Goal: Contribute content: Add original content to the website for others to see

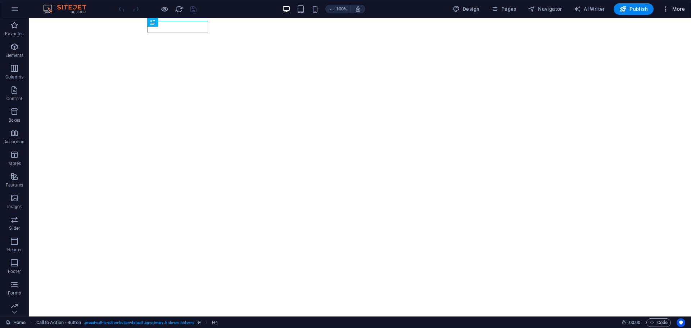
click at [675, 8] on span "More" at bounding box center [673, 8] width 23 height 7
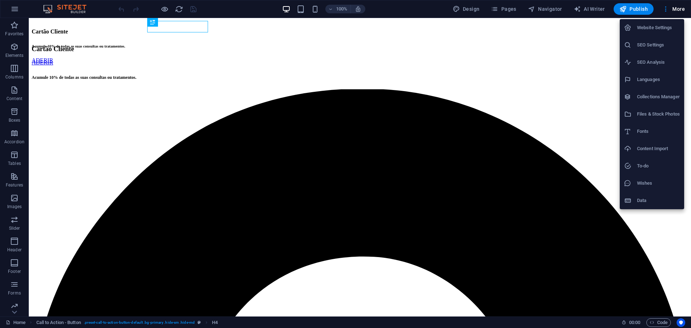
click at [556, 173] on div at bounding box center [345, 164] width 691 height 328
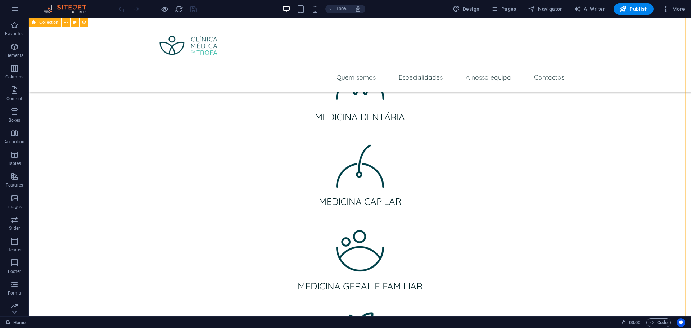
scroll to position [1620, 0]
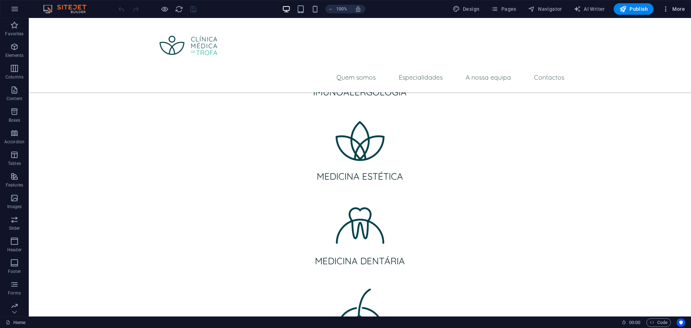
click at [670, 5] on button "More" at bounding box center [673, 9] width 28 height 12
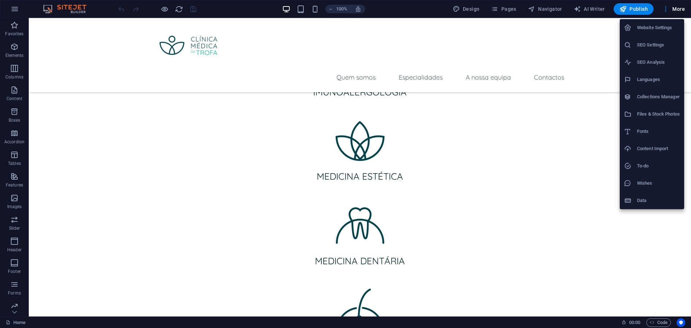
click at [663, 96] on h6 "Collections Manager" at bounding box center [658, 96] width 43 height 9
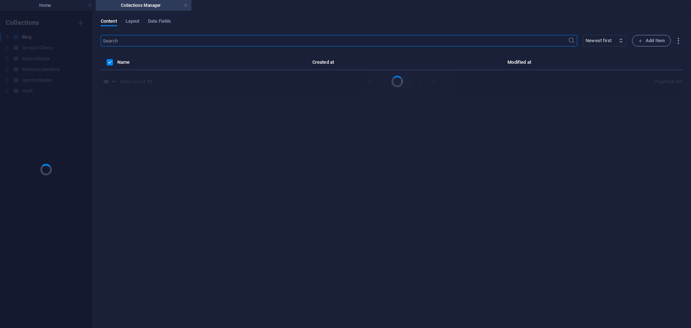
scroll to position [0, 0]
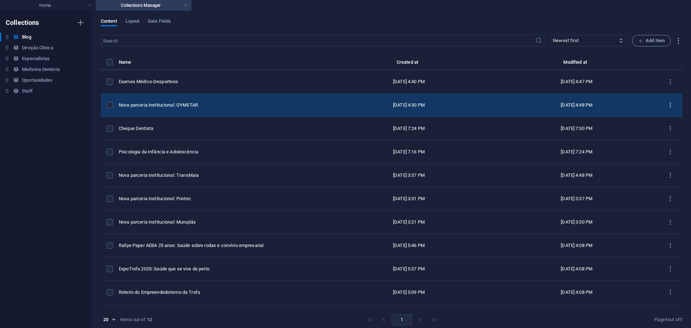
click at [667, 103] on icon "items list" at bounding box center [670, 105] width 7 height 7
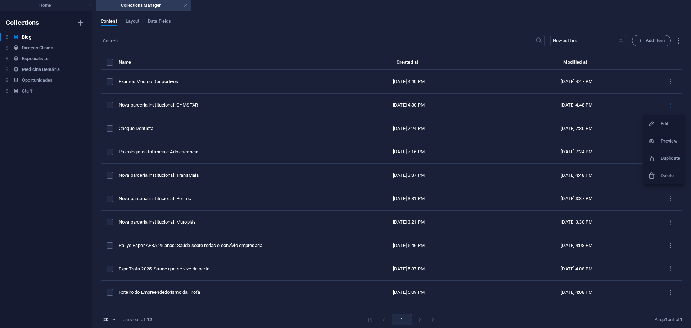
click at [672, 159] on h6 "Duplicate" at bounding box center [670, 158] width 19 height 9
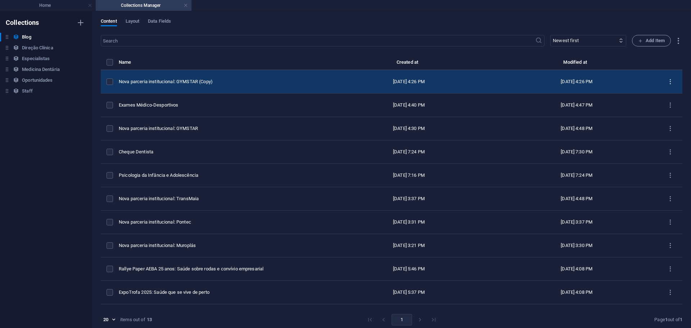
click at [668, 77] on button "items list" at bounding box center [670, 82] width 13 height 12
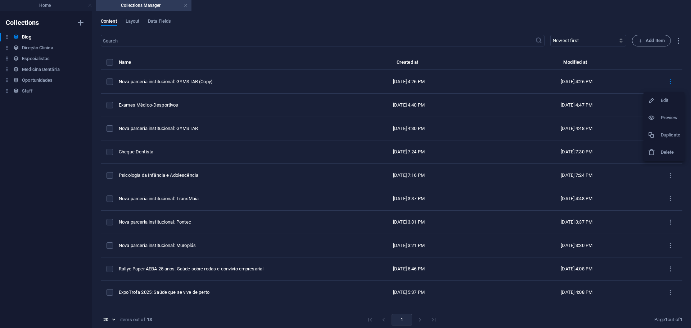
click at [657, 104] on div at bounding box center [654, 100] width 13 height 7
select select "Parceria"
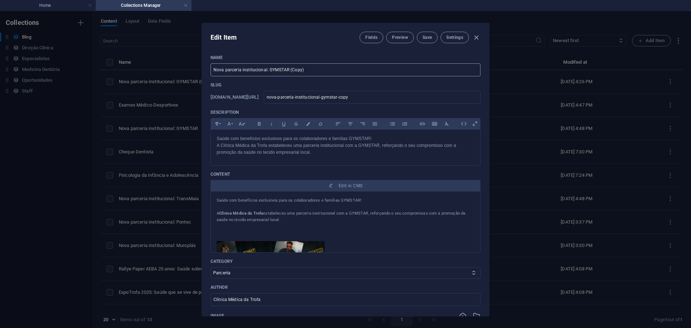
click at [323, 70] on input "Nova parceria institucional: GYMSTAR (Copy)" at bounding box center [346, 69] width 270 height 13
type input "Nova parceria institucional: MS"
type input "nova-parceria-institucional-ms"
type input "Nova parceria institucional: MSG"
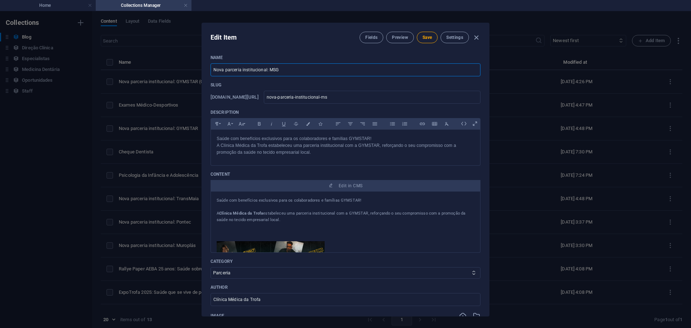
type input "nova-parceria-institucional-msg"
type input "Nova parceria institucional: MSG"
click at [368, 87] on p "Slug" at bounding box center [346, 85] width 270 height 6
click at [302, 145] on p "A Clínica Médica da Trofa estabeleceu uma parceria institucional com a GYMSTAR,…" at bounding box center [346, 149] width 258 height 14
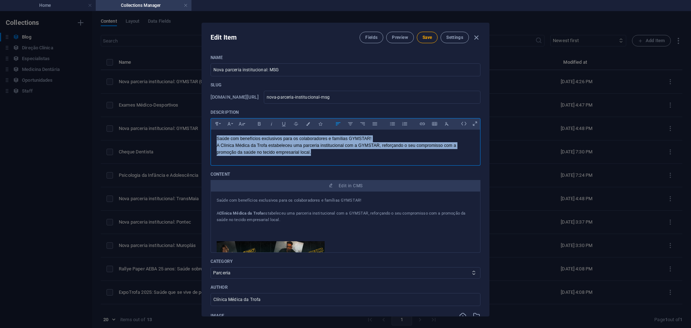
drag, startPoint x: 325, startPoint y: 152, endPoint x: 183, endPoint y: 122, distance: 145.1
click at [183, 122] on div "Edit Item Fields Preview Save Settings Name Nova parceria institucional: MSG ​ …" at bounding box center [345, 169] width 691 height 317
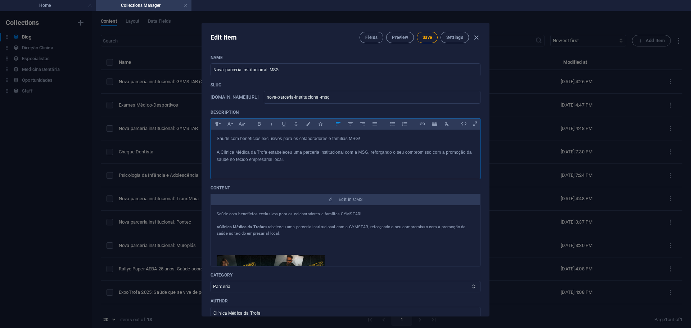
scroll to position [949, 0]
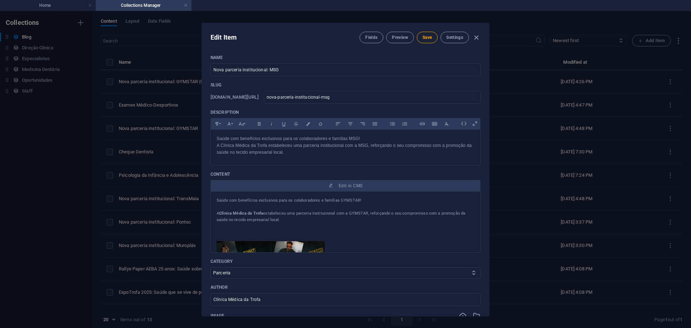
click at [426, 31] on div "Edit Item Fields Preview Save Settings" at bounding box center [345, 36] width 287 height 26
click at [429, 34] on button "Save" at bounding box center [427, 38] width 21 height 12
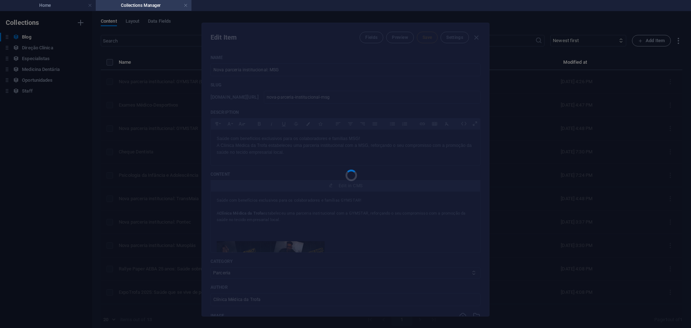
type input "nova-parceria-institucional-msg"
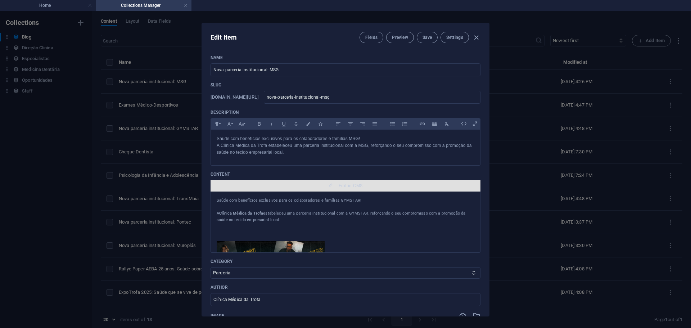
click at [350, 184] on span "Edit in CMS" at bounding box center [351, 186] width 24 height 6
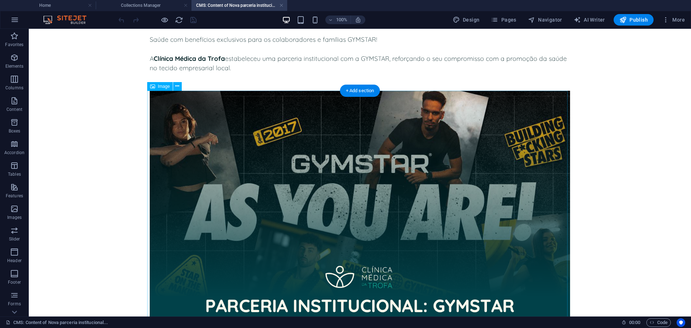
scroll to position [0, 0]
click at [314, 130] on figure at bounding box center [360, 209] width 420 height 236
select select "%"
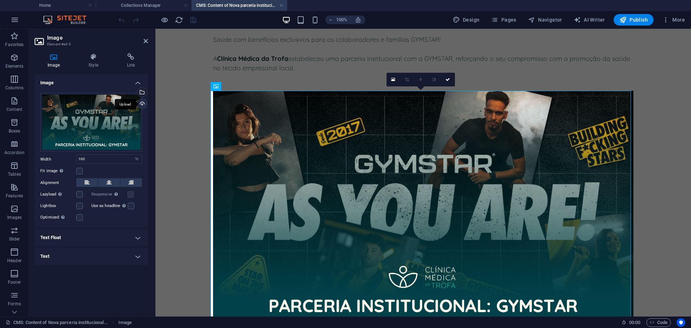
click at [144, 105] on div "Upload" at bounding box center [141, 104] width 11 height 11
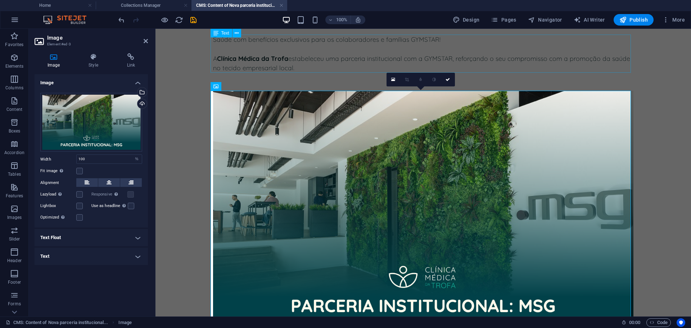
click at [288, 56] on div "Saúde com benefícios exclusivos para os colaboradores e famílias GYMSTAR! A Clí…" at bounding box center [423, 54] width 420 height 38
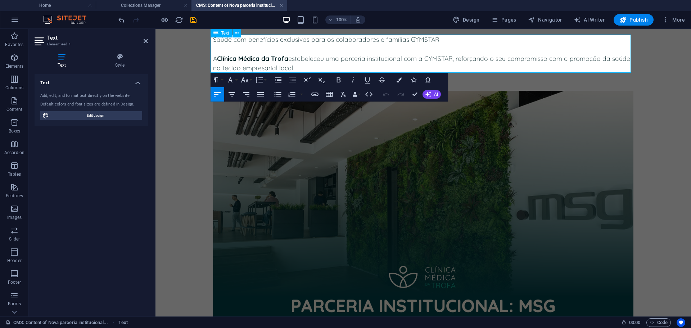
click at [311, 53] on p at bounding box center [423, 48] width 420 height 9
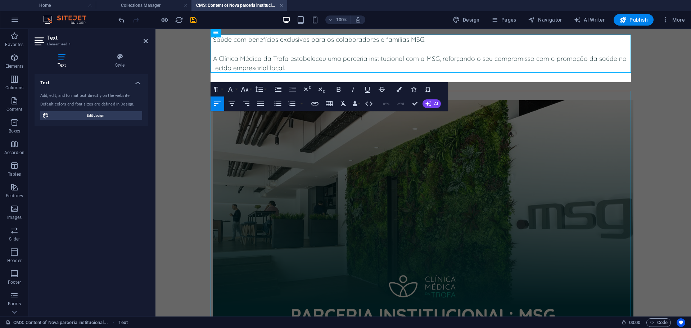
scroll to position [1441, 0]
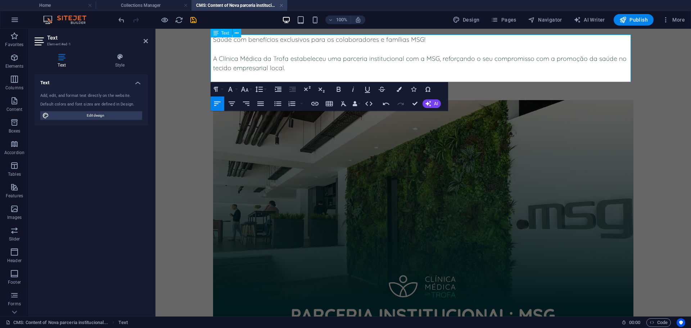
click at [305, 78] on p at bounding box center [423, 77] width 420 height 9
click at [304, 77] on p at bounding box center [423, 77] width 420 height 9
click at [304, 73] on p at bounding box center [423, 77] width 420 height 9
click at [300, 67] on p "A Clínica Médica da Trofa estabeleceu uma parceria institucional com a MSG, ref…" at bounding box center [423, 63] width 420 height 19
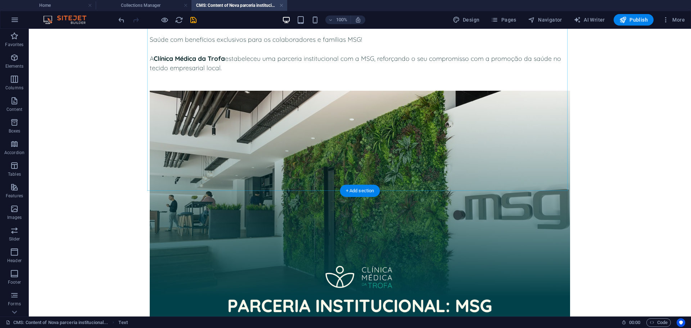
scroll to position [166, 0]
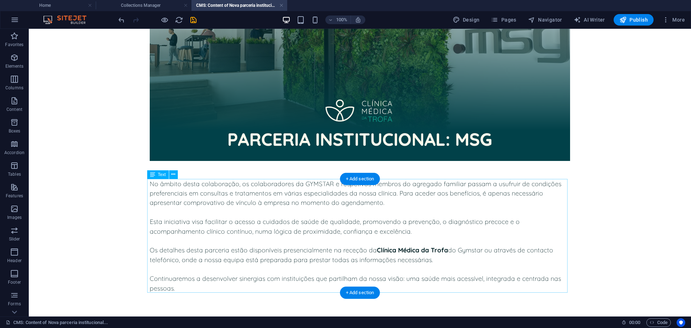
click at [274, 193] on div "No âmbito desta colaboração, os colaboradores da GYMSTAR e respetivos membros d…" at bounding box center [360, 236] width 420 height 114
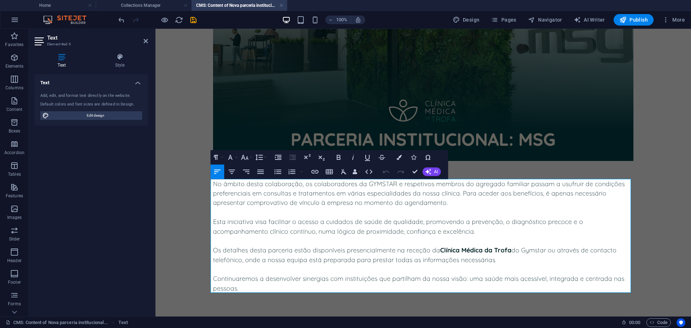
click at [347, 207] on p "No âmbito desta colaboração, os colaboradores da GYMSTAR e respetivos membros d…" at bounding box center [423, 193] width 420 height 28
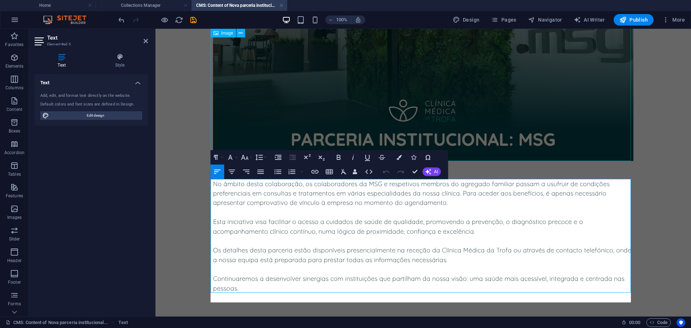
scroll to position [6594, 0]
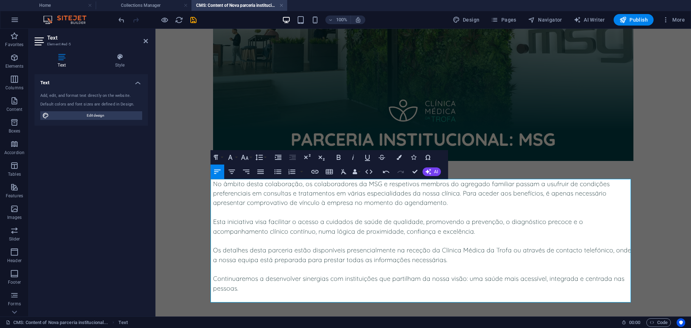
click at [285, 297] on p at bounding box center [423, 297] width 420 height 9
click at [288, 286] on p "Continuaremos a desenvolver sinergias com instituições que partilham da nossa v…" at bounding box center [423, 283] width 420 height 19
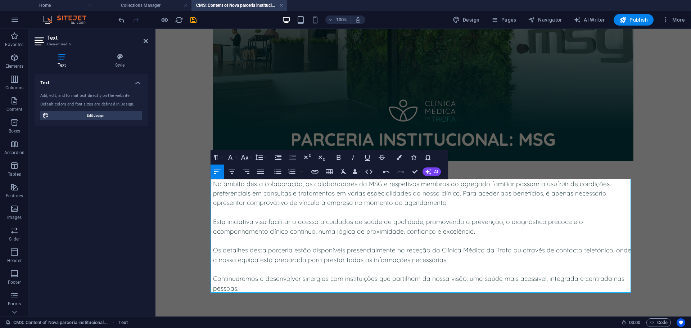
click at [435, 249] on p "Os detalhes desta parceria estão disponíveis presencialmente na receção da Clín…" at bounding box center [423, 254] width 420 height 19
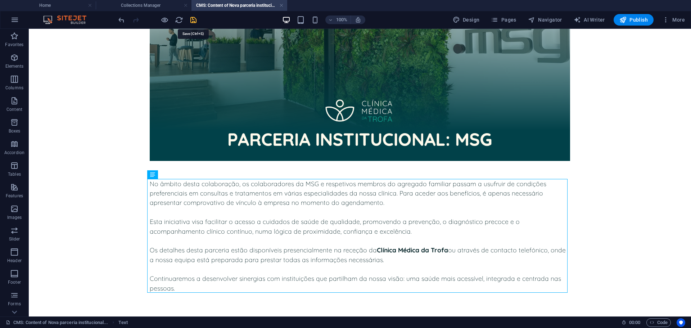
click at [194, 21] on icon "save" at bounding box center [193, 20] width 8 height 8
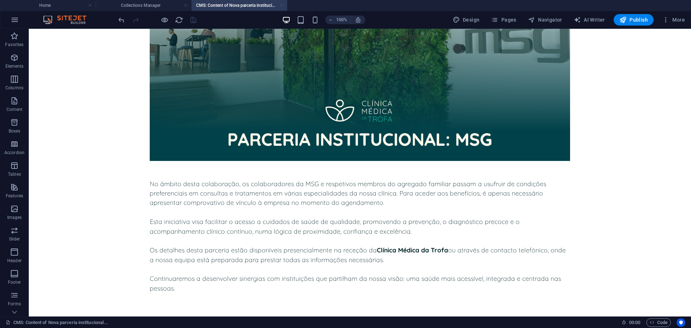
click at [280, 6] on link at bounding box center [281, 5] width 4 height 7
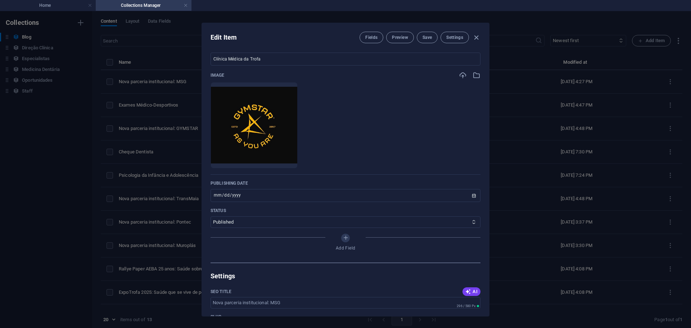
scroll to position [252, 0]
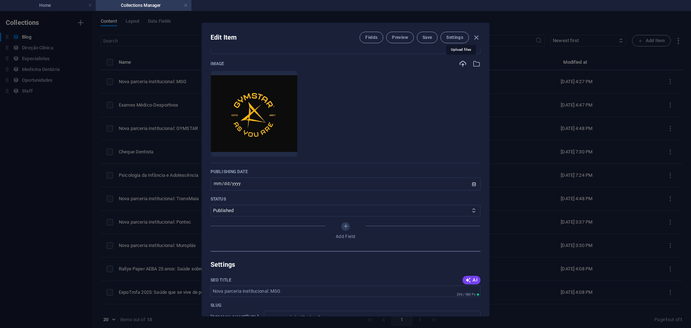
click at [461, 65] on icon "button" at bounding box center [463, 64] width 8 height 8
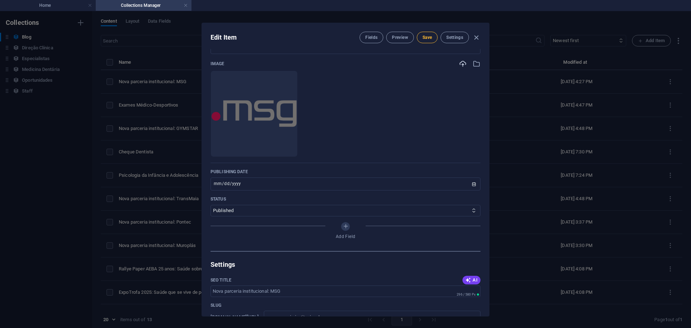
click at [423, 40] on span "Save" at bounding box center [427, 38] width 9 height 6
click at [38, 7] on h4 "Home" at bounding box center [48, 5] width 96 height 8
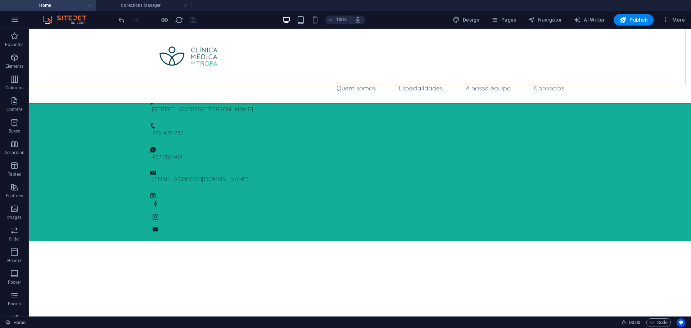
scroll to position [1620, 0]
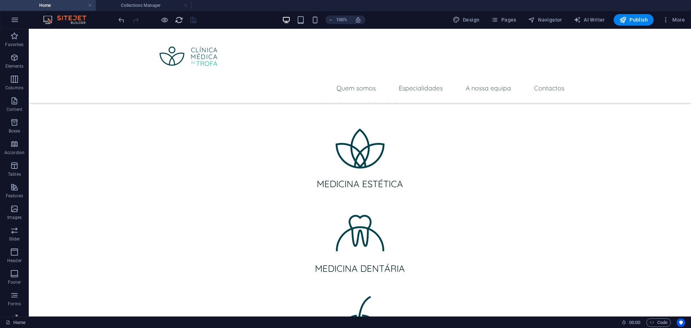
click at [177, 19] on icon "reload" at bounding box center [179, 20] width 8 height 8
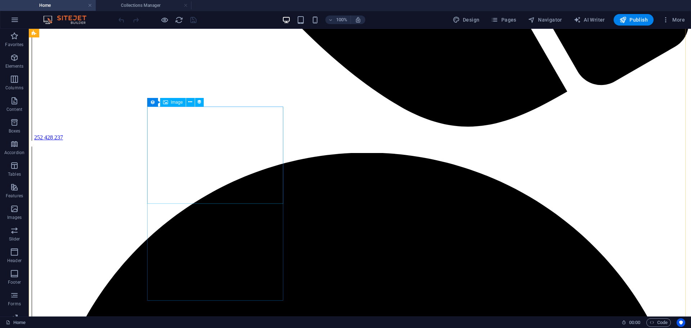
scroll to position [1691, 0]
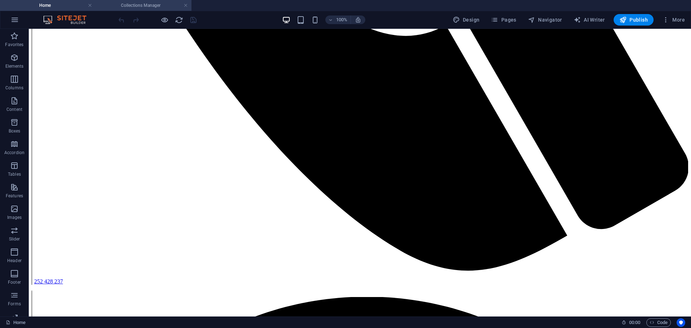
click at [140, 5] on h4 "Collections Manager" at bounding box center [144, 5] width 96 height 8
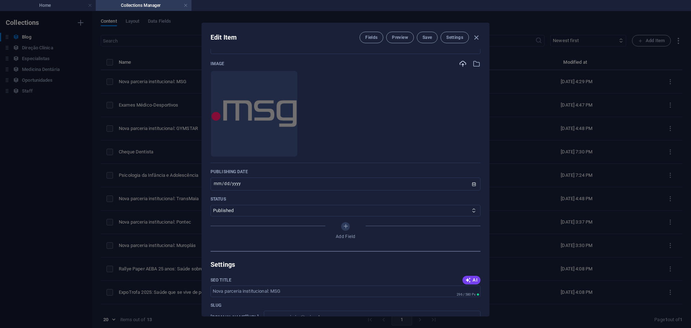
scroll to position [0, 0]
click at [471, 185] on input "[DATE]" at bounding box center [346, 183] width 270 height 13
type input "[DATE]"
click at [433, 41] on button "Save" at bounding box center [427, 38] width 21 height 12
click at [58, 3] on h4 "Home" at bounding box center [48, 5] width 96 height 8
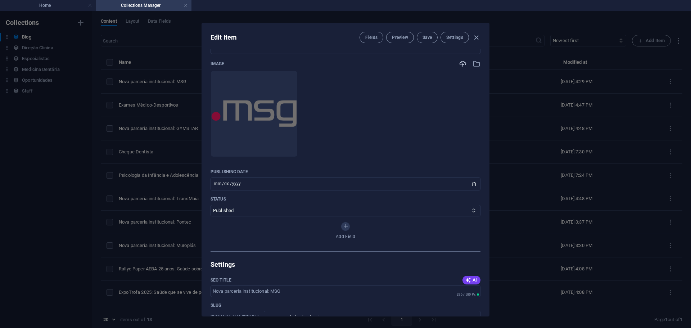
scroll to position [1691, 0]
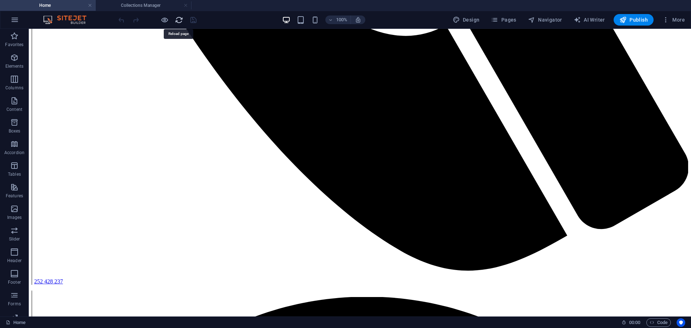
click at [180, 18] on icon "reload" at bounding box center [179, 20] width 8 height 8
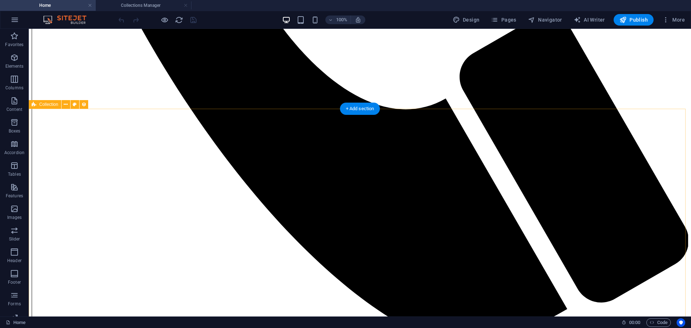
scroll to position [1620, 0]
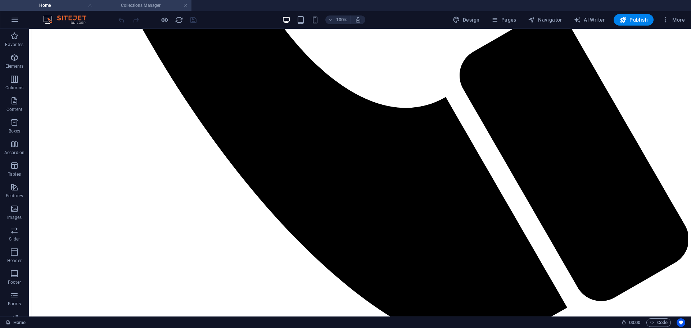
click at [136, 5] on h4 "Collections Manager" at bounding box center [144, 5] width 96 height 8
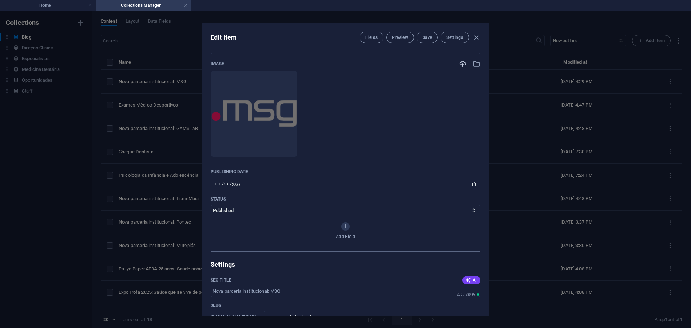
scroll to position [0, 0]
click at [276, 147] on icon "button" at bounding box center [273, 146] width 6 height 6
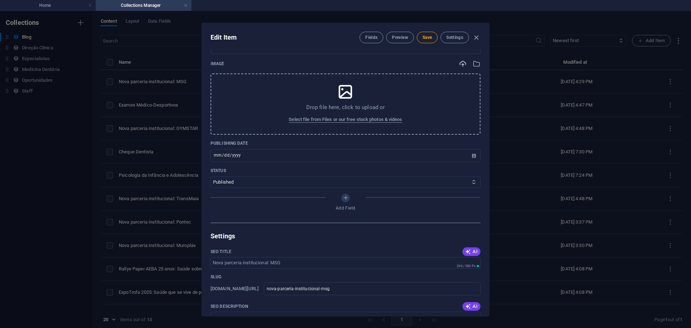
click at [348, 99] on icon at bounding box center [346, 92] width 18 height 18
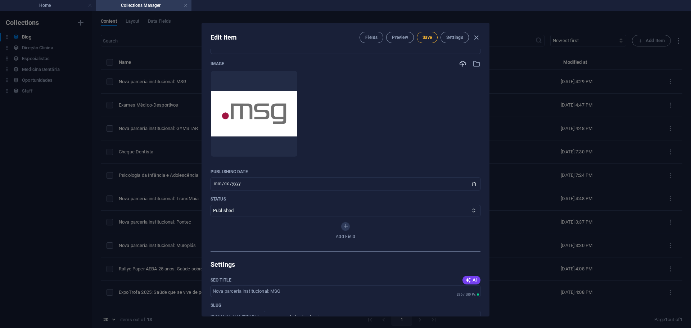
click at [430, 35] on span "Save" at bounding box center [427, 38] width 9 height 6
click at [62, 7] on h4 "Home" at bounding box center [48, 5] width 96 height 8
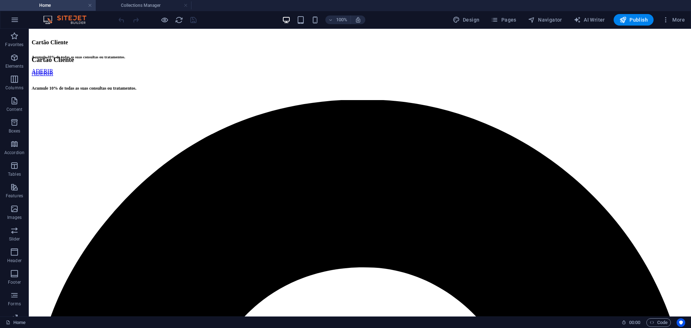
scroll to position [1620, 0]
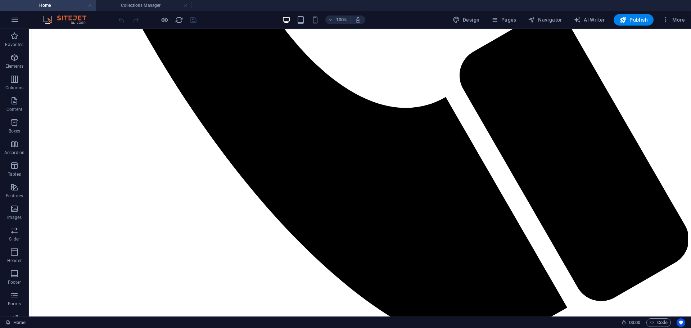
click at [174, 24] on div at bounding box center [157, 20] width 81 height 12
click at [179, 21] on icon "reload" at bounding box center [179, 20] width 8 height 8
click at [638, 19] on span "Publish" at bounding box center [633, 19] width 28 height 7
